Goal: Find specific page/section: Find specific page/section

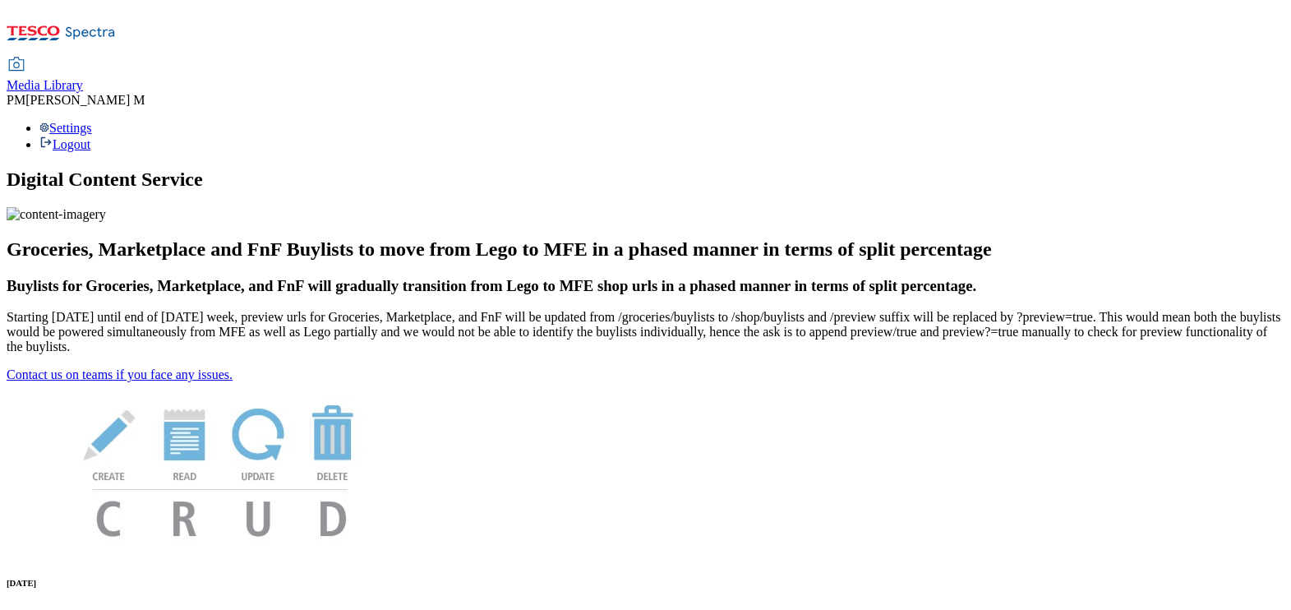
click at [83, 78] on span "Media Library" at bounding box center [45, 85] width 76 height 14
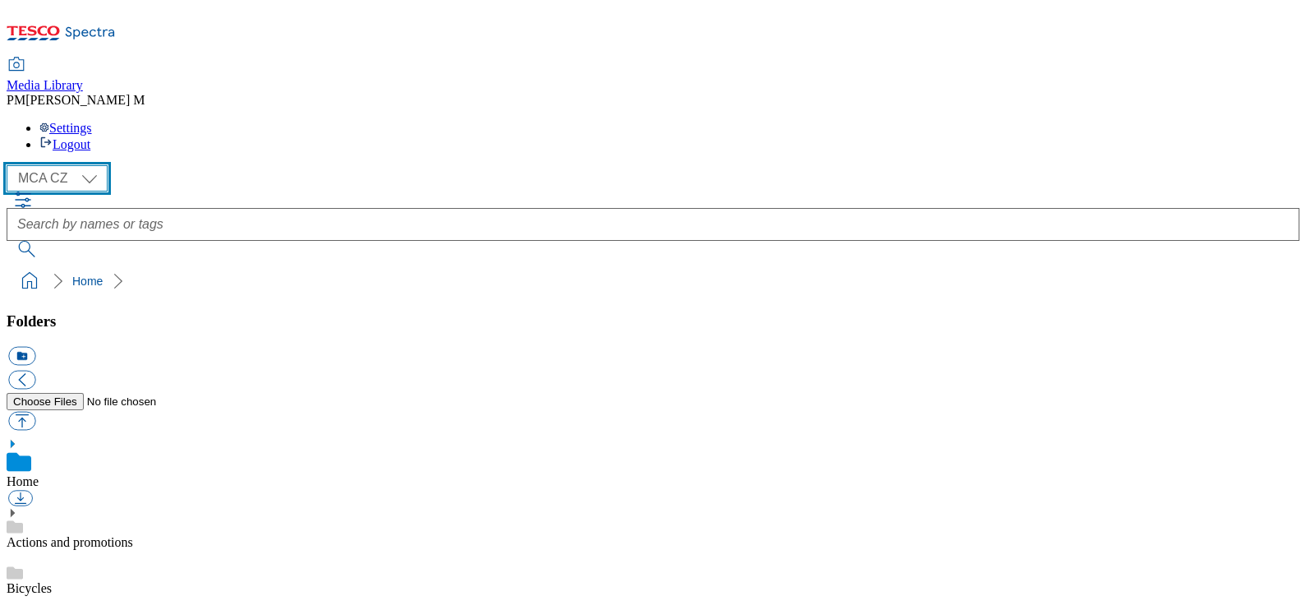
click at [64, 165] on select "MCA CZ MCA HU MCA SK" at bounding box center [57, 178] width 101 height 26
select select "flare-mca-sk"
click at [11, 165] on select "MCA CZ MCA HU MCA SK" at bounding box center [57, 178] width 101 height 26
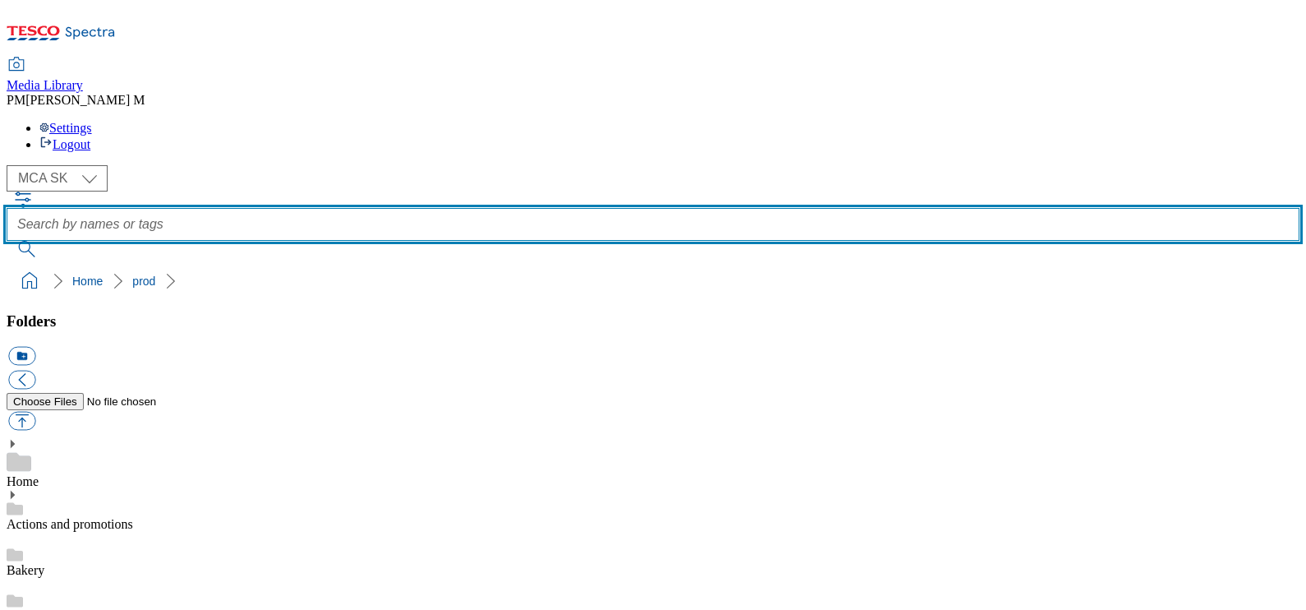
click at [511, 208] on input "text" at bounding box center [653, 224] width 1293 height 33
type input "U58"
click at [7, 241] on button "submit" at bounding box center [28, 249] width 43 height 16
